Goal: Transaction & Acquisition: Subscribe to service/newsletter

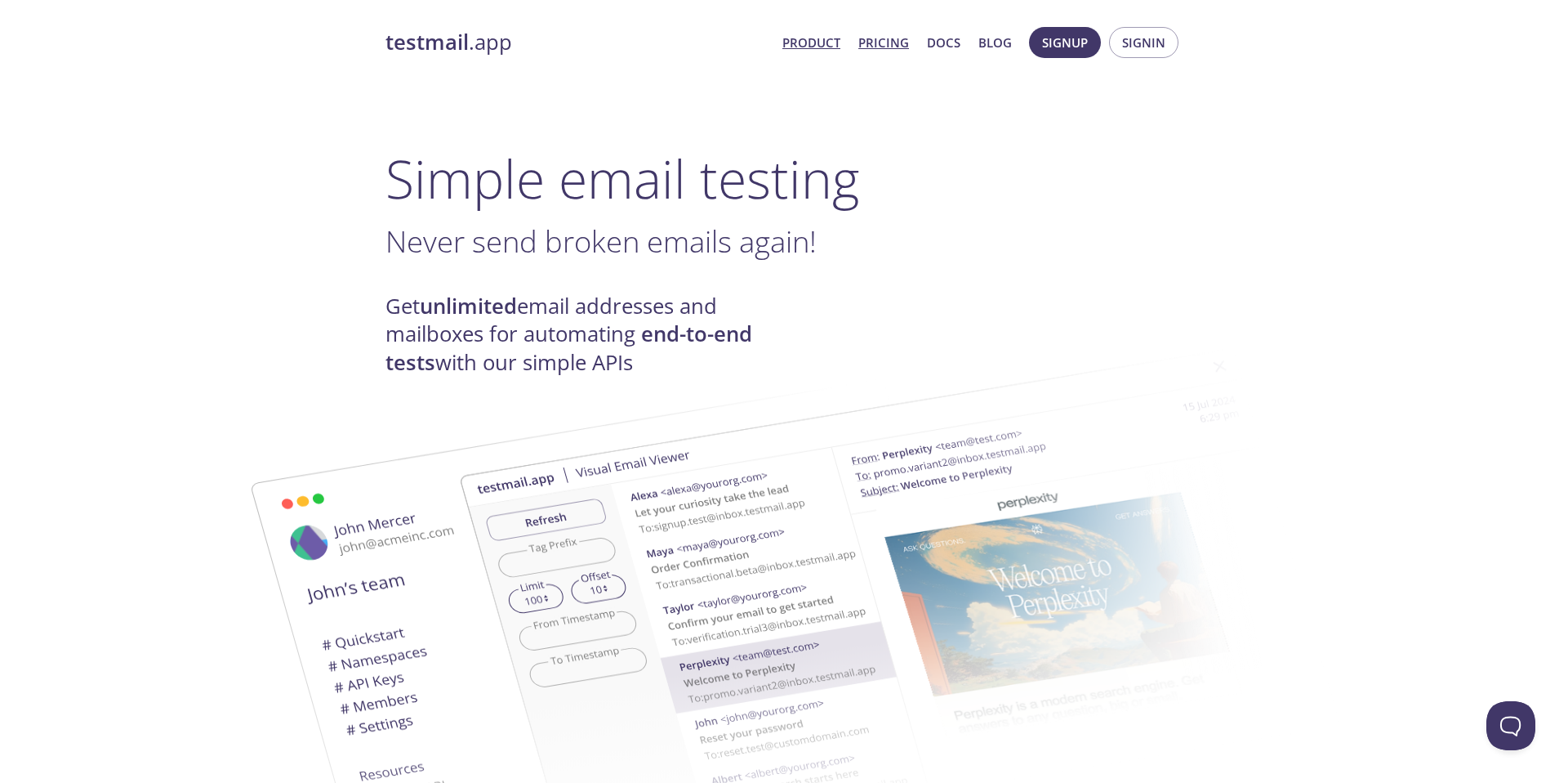
click at [871, 45] on link "Pricing" at bounding box center [883, 43] width 50 height 21
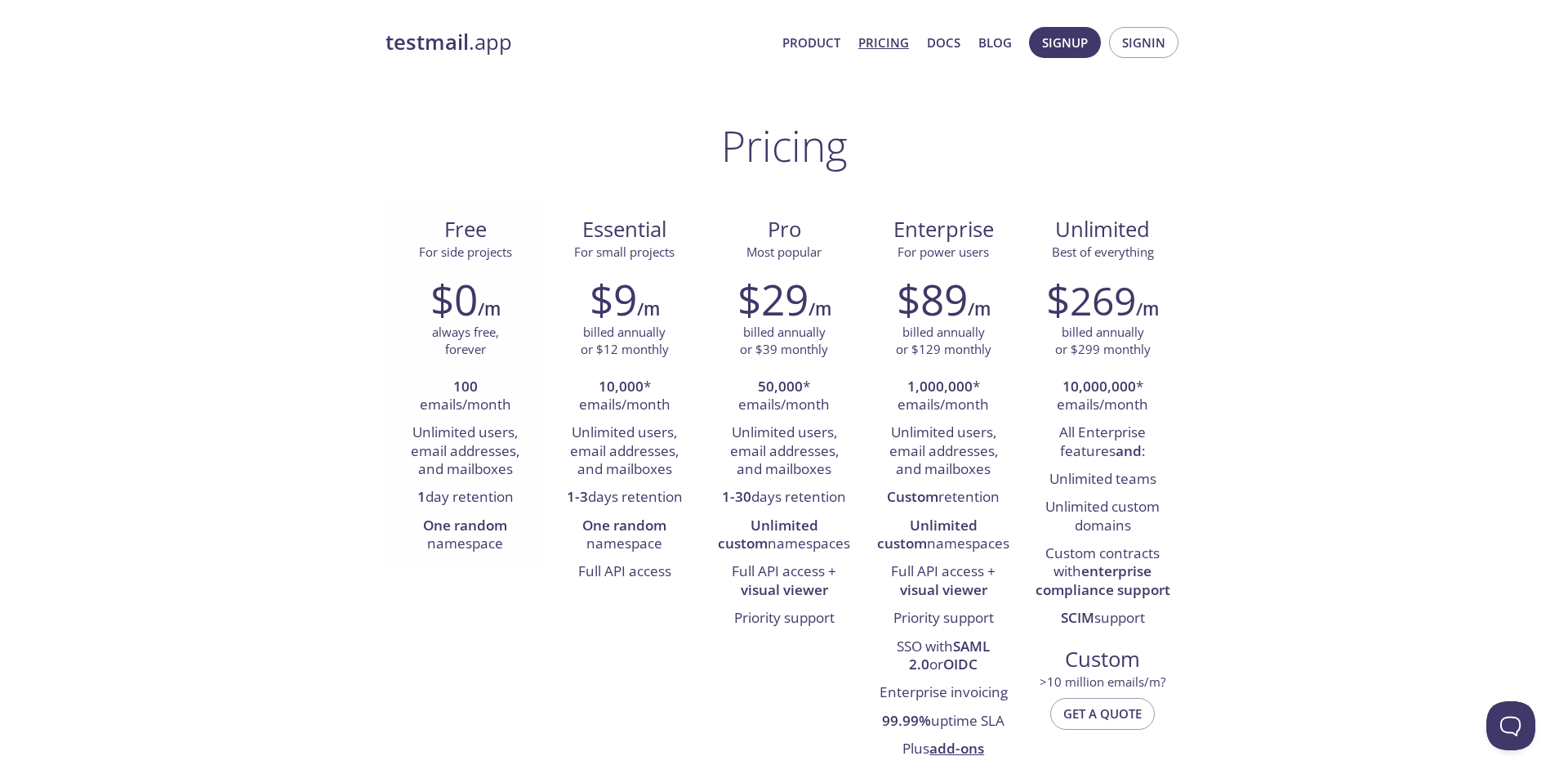
scroll to position [1, 0]
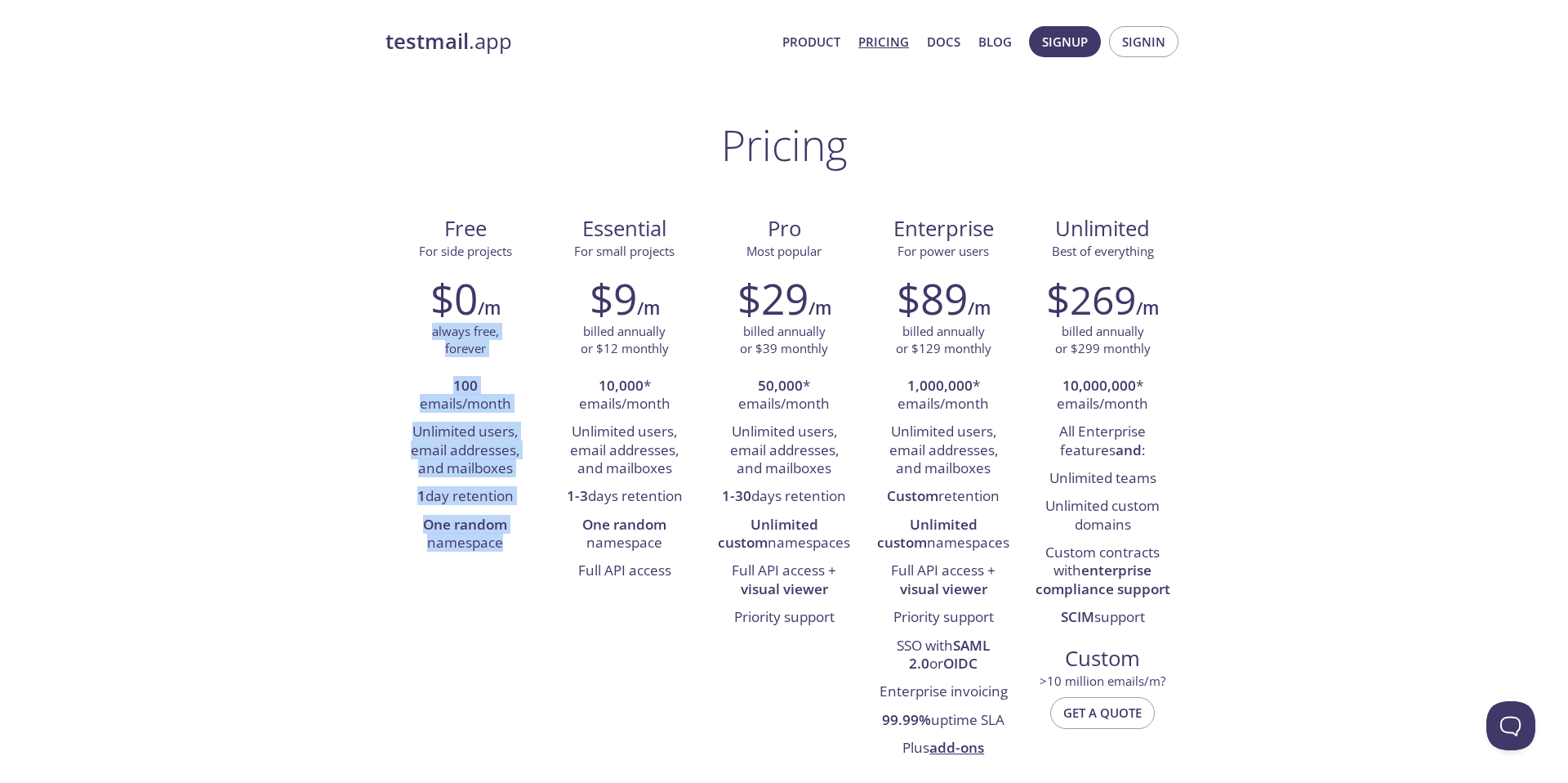
drag, startPoint x: 427, startPoint y: 338, endPoint x: 509, endPoint y: 574, distance: 249.8
click at [509, 574] on div "Free For side projects $0 /m always free, forever 100 emails/month Unlimited us…" at bounding box center [784, 487] width 797 height 571
click at [463, 570] on div "Free For side projects $0 /m always free, forever 100 emails/month Unlimited us…" at bounding box center [784, 487] width 797 height 571
drag, startPoint x: 397, startPoint y: 364, endPoint x: 509, endPoint y: 547, distance: 214.6
click at [509, 547] on div "$0 /m always free, forever 100 emails/month Unlimited users, email addresses, a…" at bounding box center [464, 415] width 160 height 305
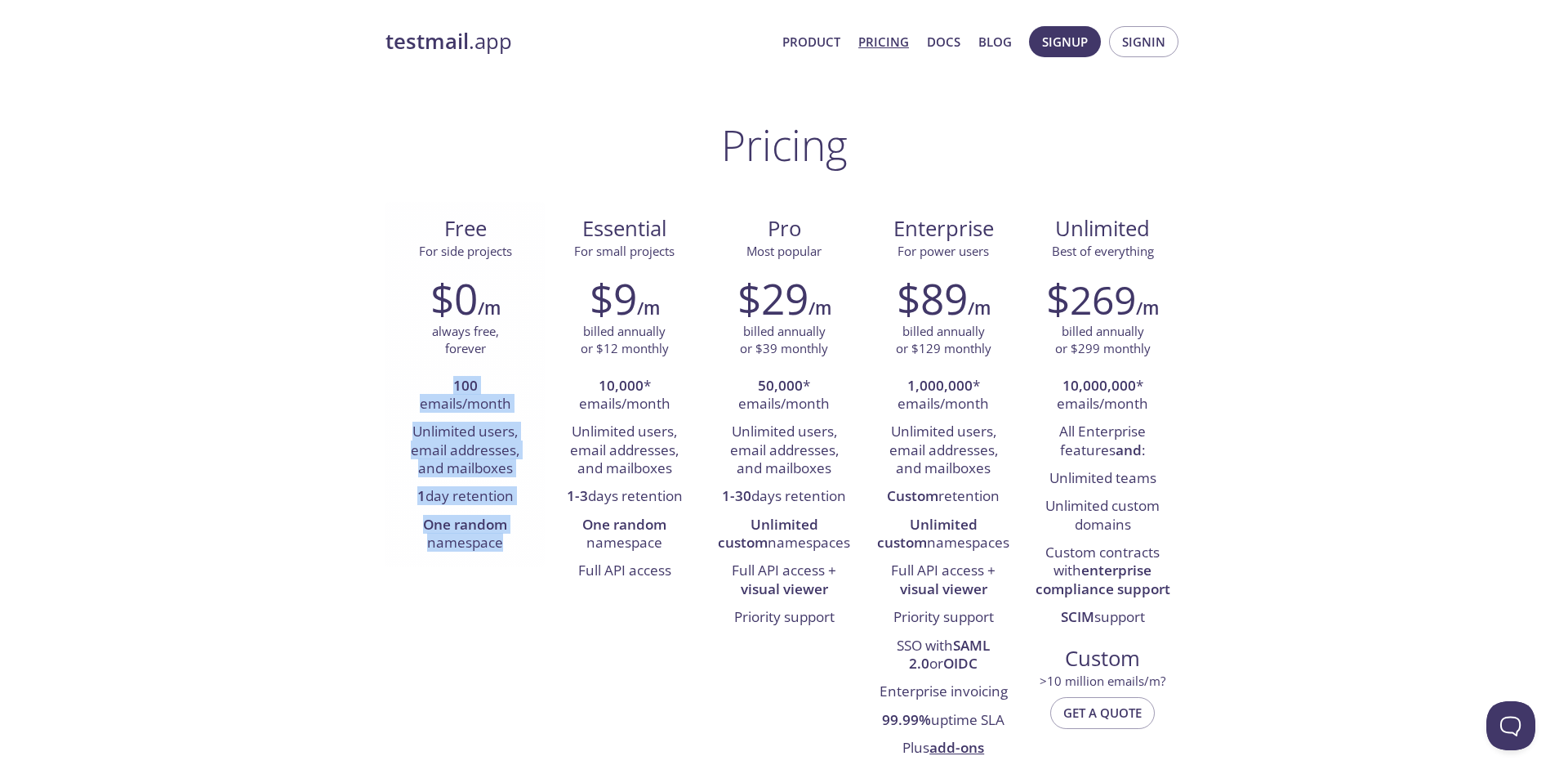
click at [446, 529] on strong "One random" at bounding box center [464, 524] width 84 height 18
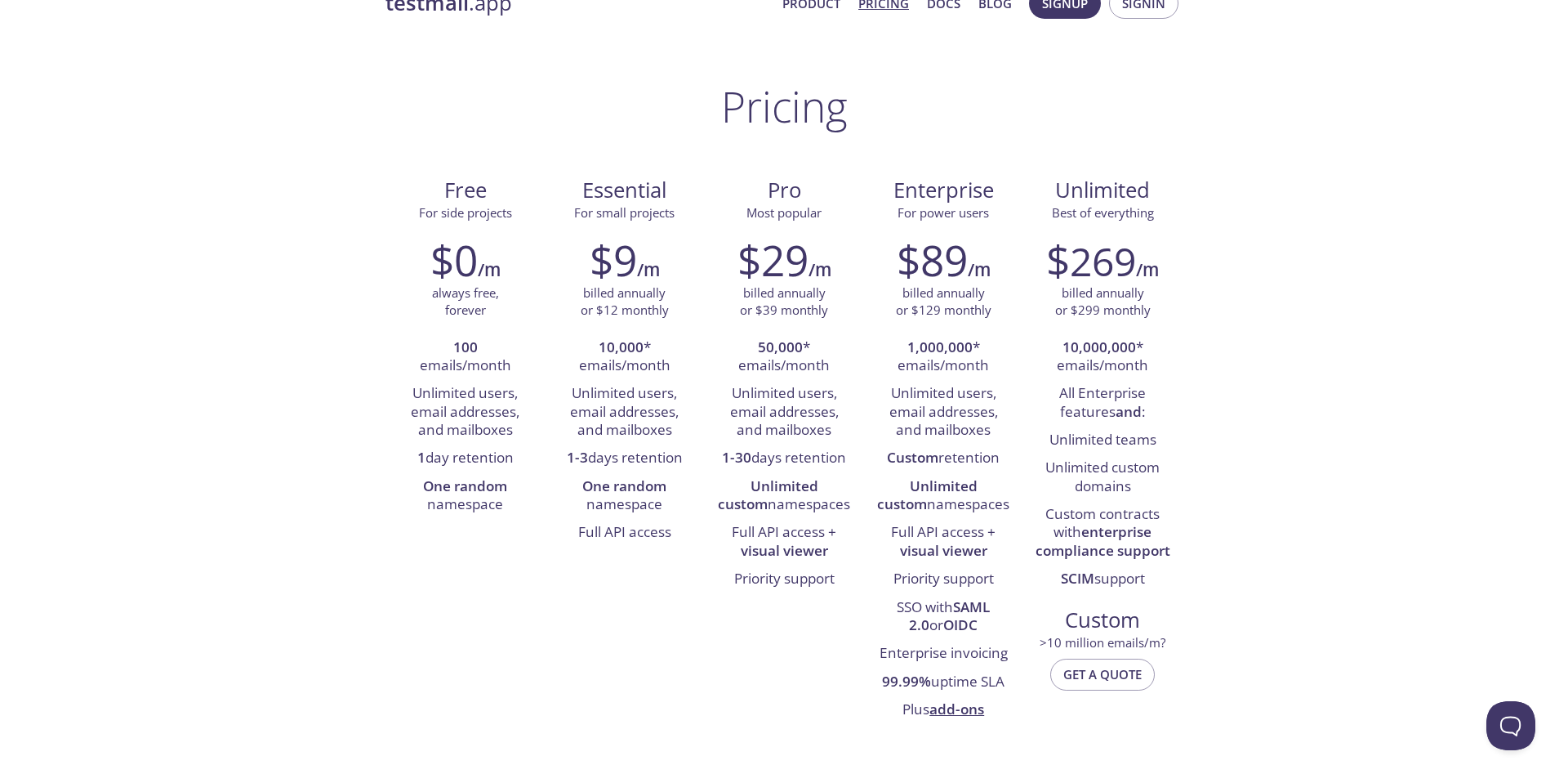
scroll to position [0, 0]
